Goal: Communication & Community: Ask a question

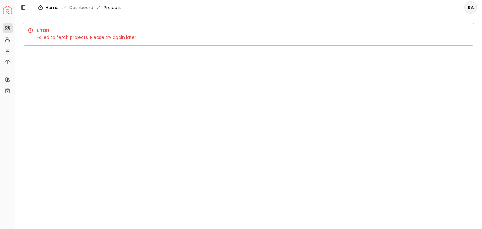
click at [49, 7] on link "Home" at bounding box center [52, 7] width 13 height 6
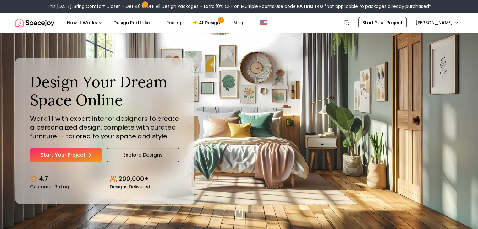
click at [42, 22] on img "Spacejoy" at bounding box center [34, 22] width 39 height 13
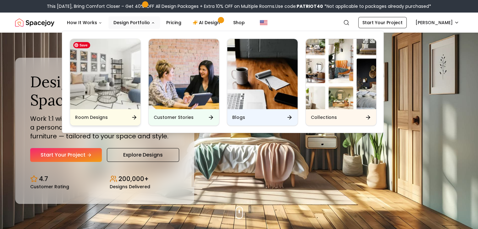
click at [120, 90] on img "Main" at bounding box center [105, 74] width 70 height 70
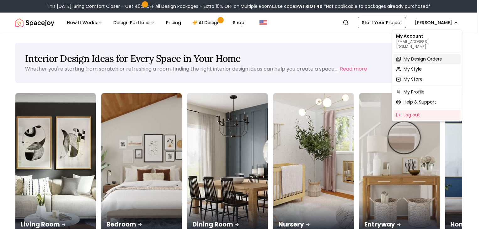
click at [416, 56] on span "My Design Orders" at bounding box center [423, 59] width 38 height 6
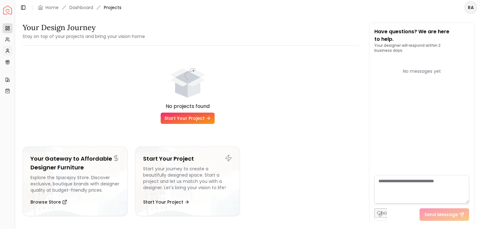
click at [8, 49] on icon at bounding box center [7, 50] width 5 height 5
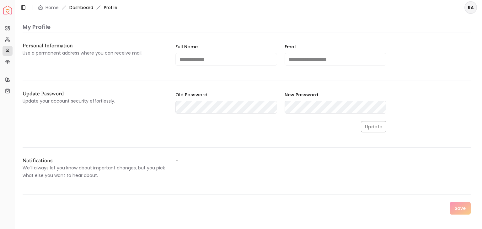
click at [86, 7] on link "Dashboard" at bounding box center [81, 7] width 24 height 6
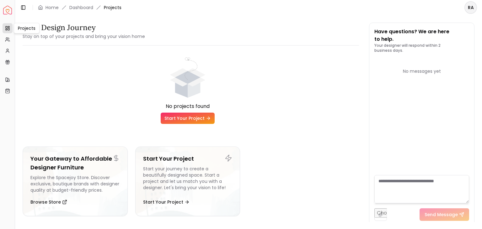
click at [11, 30] on link "Projects" at bounding box center [8, 28] width 10 height 10
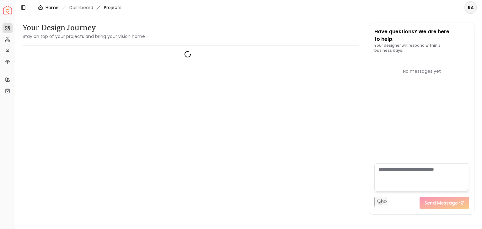
click at [47, 6] on link "Home" at bounding box center [52, 7] width 13 height 6
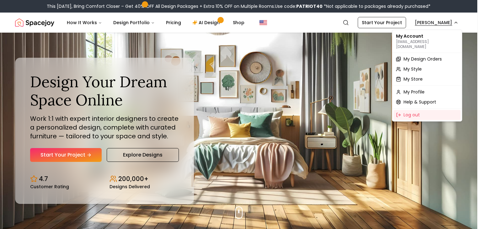
click at [410, 56] on span "My Design Orders" at bounding box center [423, 59] width 38 height 6
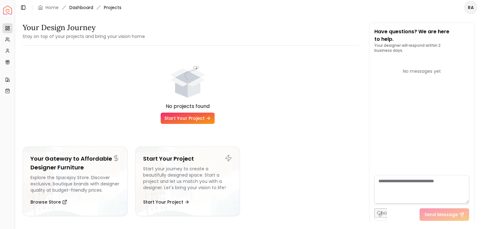
click at [85, 6] on link "Dashboard" at bounding box center [81, 7] width 24 height 6
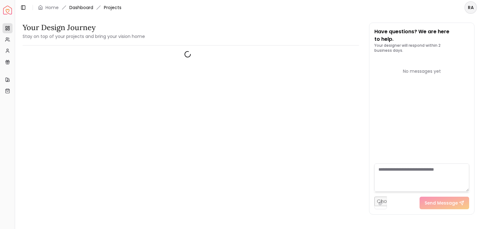
click at [80, 6] on link "Dashboard" at bounding box center [81, 7] width 24 height 6
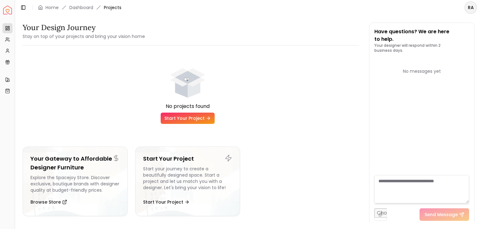
click at [324, 40] on div "Your Design Journey Stay on top of your projects and bring your vision home" at bounding box center [191, 32] width 337 height 18
drag, startPoint x: 471, startPoint y: 10, endPoint x: 334, endPoint y: 67, distance: 148.0
click at [334, 67] on div "No projects found" at bounding box center [188, 83] width 330 height 55
click at [470, 13] on html "Spacejoy Dashboard Overview Projects My Referrals My Profile Gift Card Balance …" at bounding box center [241, 114] width 482 height 229
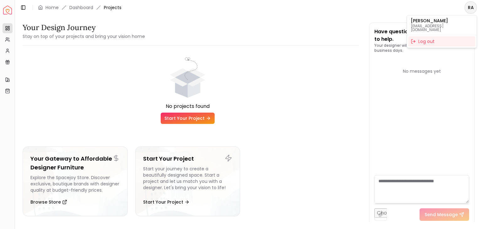
click at [294, 74] on html "Spacejoy Dashboard Overview Projects My Referrals My Profile Gift Card Balance …" at bounding box center [241, 114] width 482 height 229
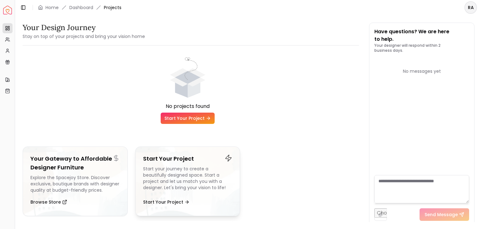
click at [193, 158] on h5 "Start Your Project" at bounding box center [188, 159] width 90 height 9
click at [13, 40] on button "Toggle Sidebar" at bounding box center [14, 114] width 5 height 229
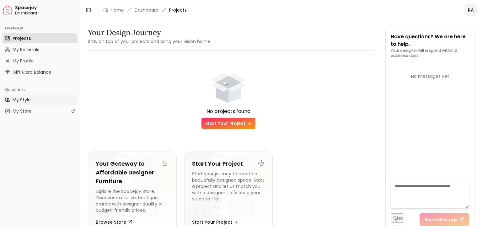
click at [35, 98] on link "My Style" at bounding box center [40, 100] width 75 height 10
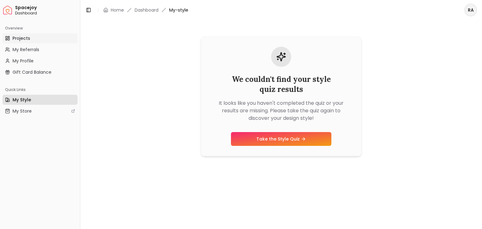
click at [31, 35] on link "Projects" at bounding box center [40, 38] width 75 height 10
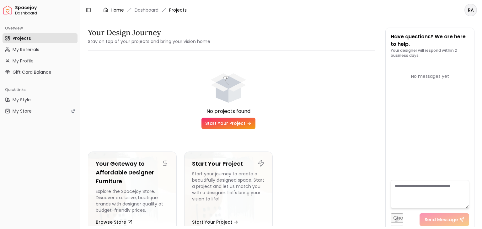
click at [119, 9] on link "Home" at bounding box center [117, 10] width 13 height 6
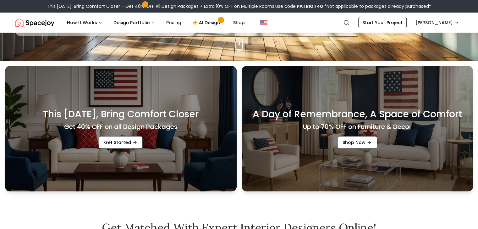
scroll to position [157, 0]
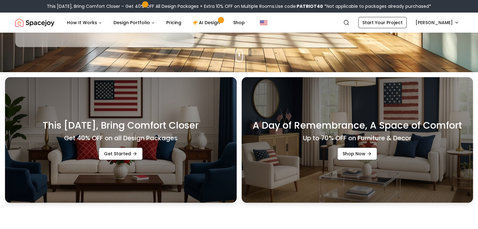
drag, startPoint x: 307, startPoint y: 16, endPoint x: 302, endPoint y: 7, distance: 11.0
click at [302, 7] on b "PATRIOT40" at bounding box center [309, 6] width 26 height 6
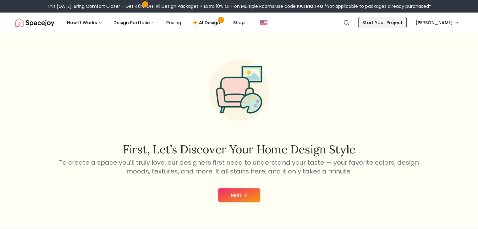
click at [391, 24] on link "Start Your Project" at bounding box center [382, 22] width 48 height 11
click at [43, 25] on img "Spacejoy" at bounding box center [34, 22] width 39 height 13
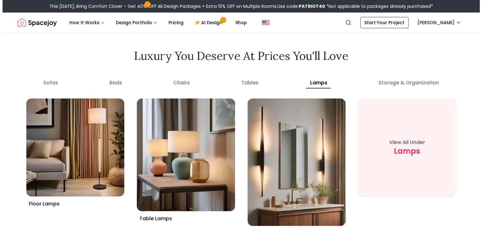
scroll to position [2269, 0]
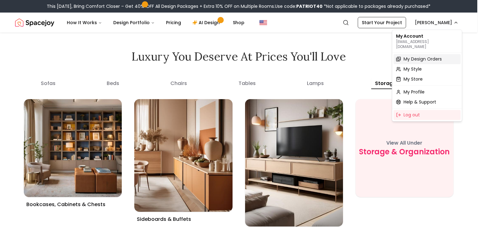
click at [418, 56] on span "My Design Orders" at bounding box center [423, 59] width 38 height 6
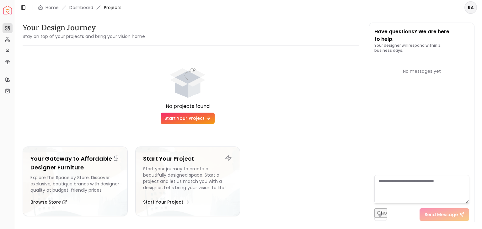
click at [249, 57] on div "No projects found" at bounding box center [188, 83] width 330 height 55
click at [400, 192] on textarea at bounding box center [422, 189] width 95 height 28
type textarea "**********"
click at [440, 218] on button "Send Message" at bounding box center [445, 215] width 50 height 13
click at [441, 214] on button "Send Message" at bounding box center [445, 215] width 50 height 13
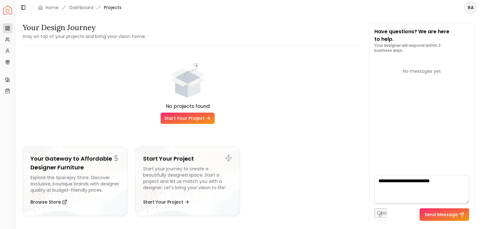
click at [440, 213] on button "Send Message" at bounding box center [445, 215] width 50 height 13
click at [428, 115] on div "No messages yet" at bounding box center [422, 116] width 95 height 117
click at [431, 214] on button "Send Message" at bounding box center [445, 215] width 50 height 13
